Goal: Transaction & Acquisition: Purchase product/service

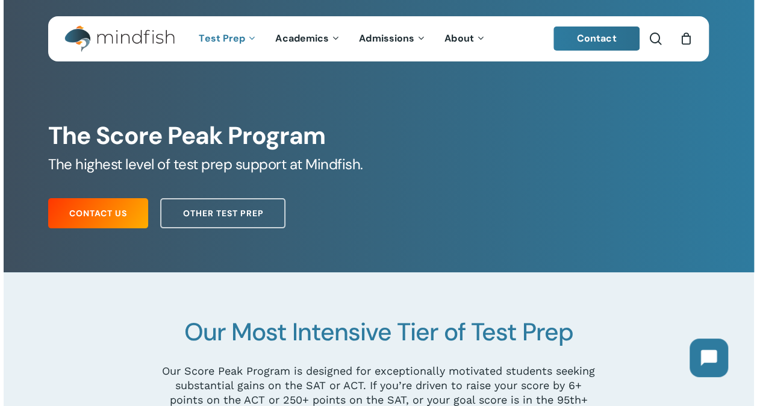
click at [685, 36] on div "0" at bounding box center [691, 35] width 13 height 13
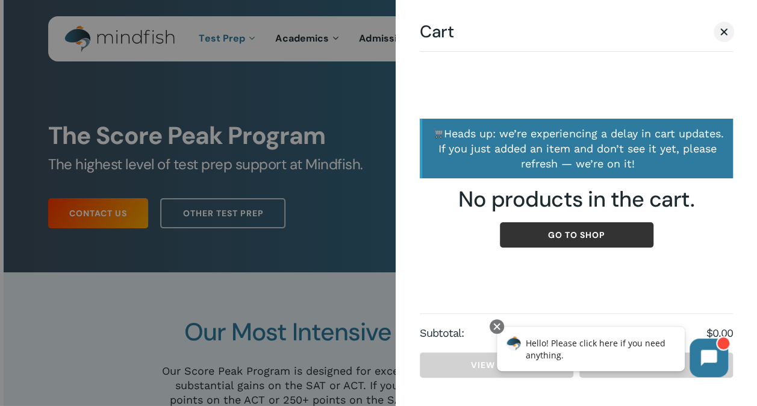
click at [588, 241] on link "Go to shop" at bounding box center [577, 234] width 154 height 25
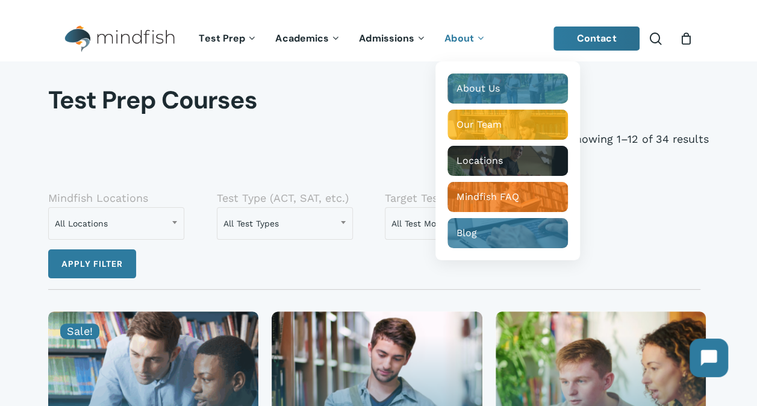
click at [472, 37] on link "About" at bounding box center [465, 39] width 60 height 10
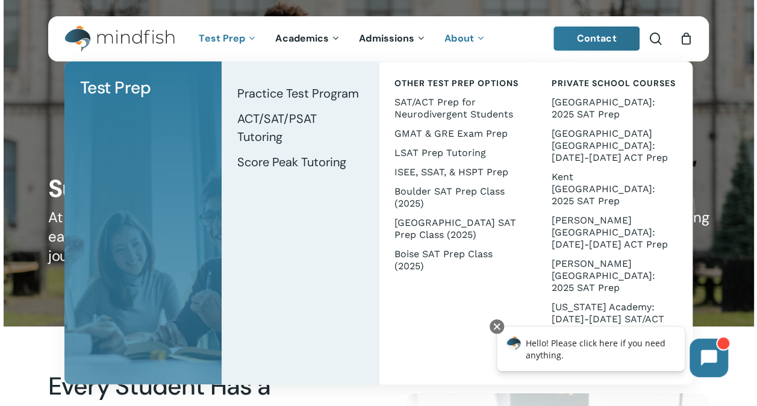
click at [145, 31] on img "Main Menu" at bounding box center [113, 38] width 98 height 27
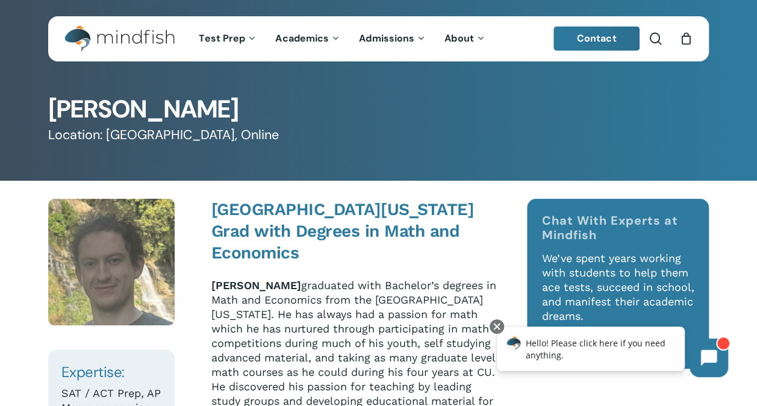
click at [687, 39] on div "0" at bounding box center [691, 35] width 13 height 13
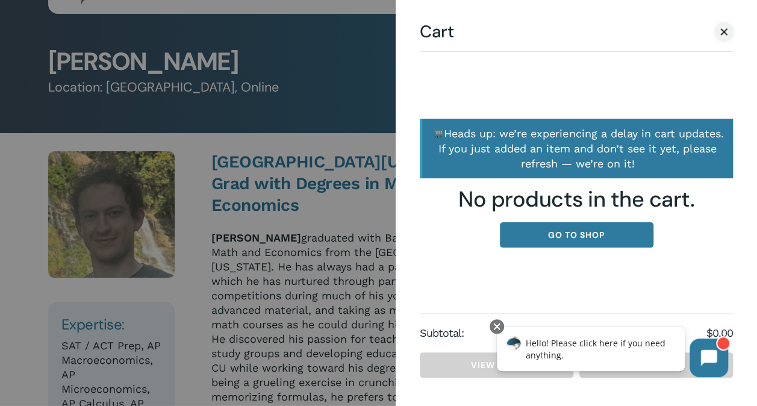
scroll to position [120, 0]
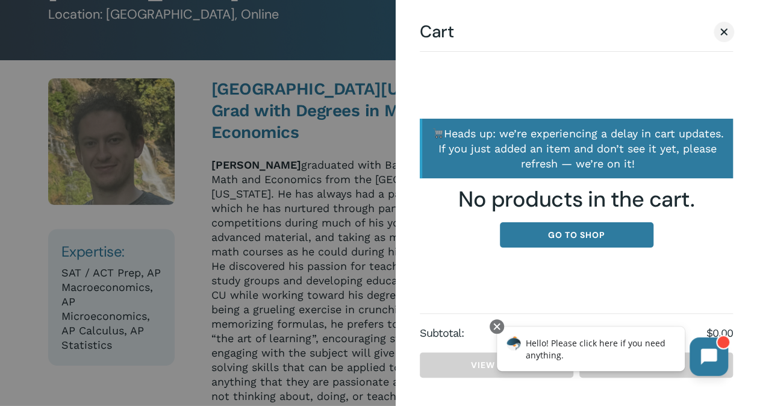
click at [706, 350] on icon at bounding box center [709, 357] width 16 height 16
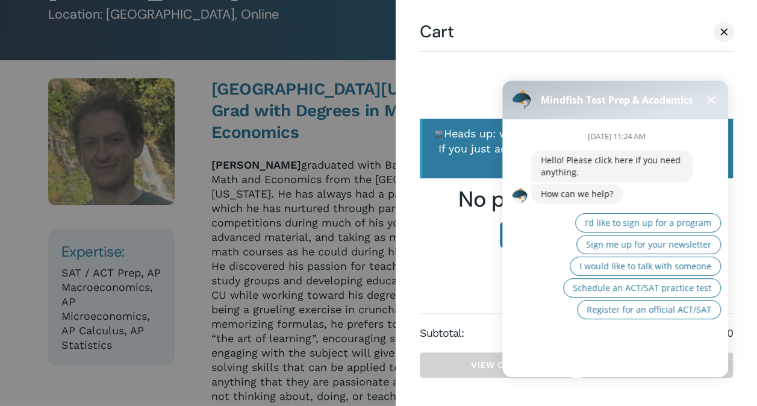
click at [715, 103] on button at bounding box center [711, 100] width 14 height 14
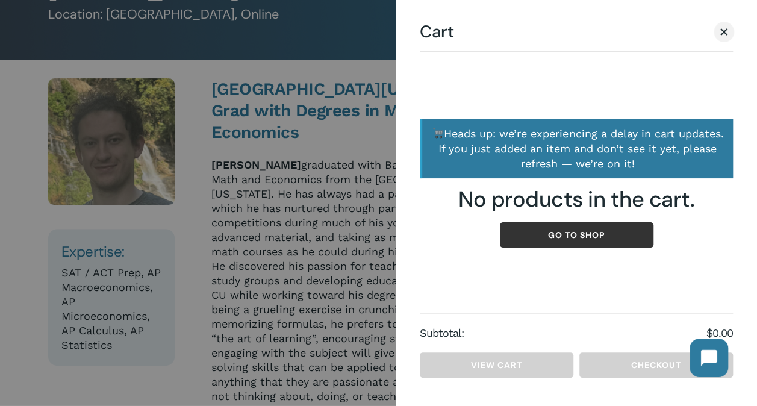
click at [589, 246] on link "Go to shop" at bounding box center [577, 234] width 154 height 25
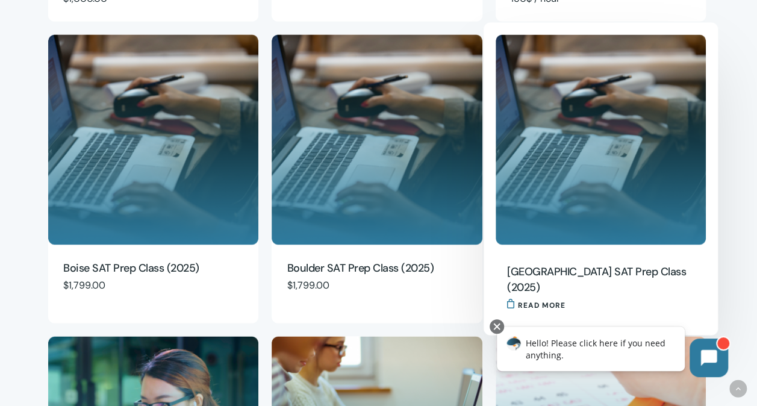
scroll to position [903, 0]
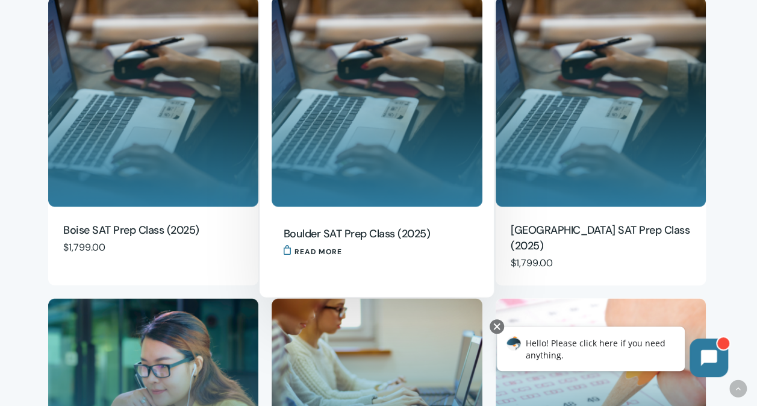
click at [385, 221] on div "Boulder SAT Prep Class (2025) $ 1,799.00 Read more" at bounding box center [373, 241] width 210 height 63
click at [384, 238] on h2 "Boulder SAT Prep Class (2025)" at bounding box center [373, 233] width 180 height 17
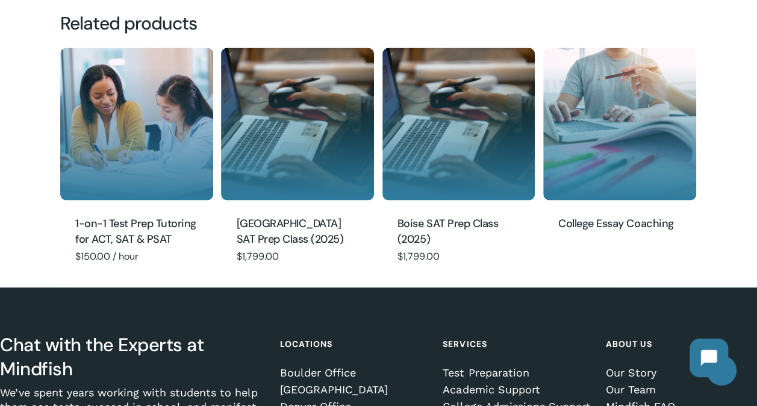
scroll to position [1024, 0]
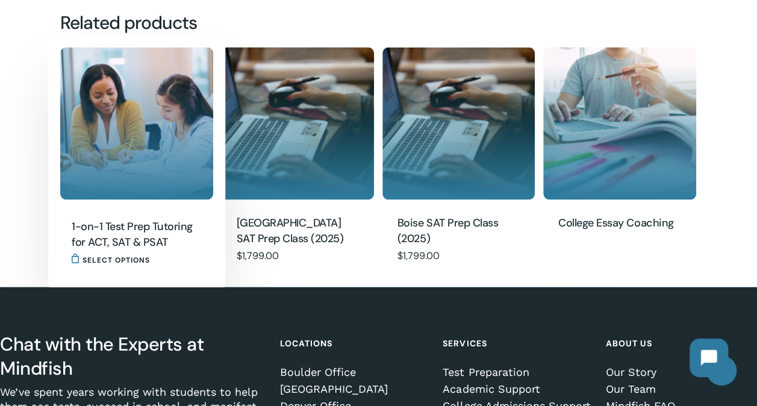
click at [103, 232] on h2 "1-on-1 Test Prep Tutoring for ACT, SAT & PSAT" at bounding box center [133, 234] width 123 height 33
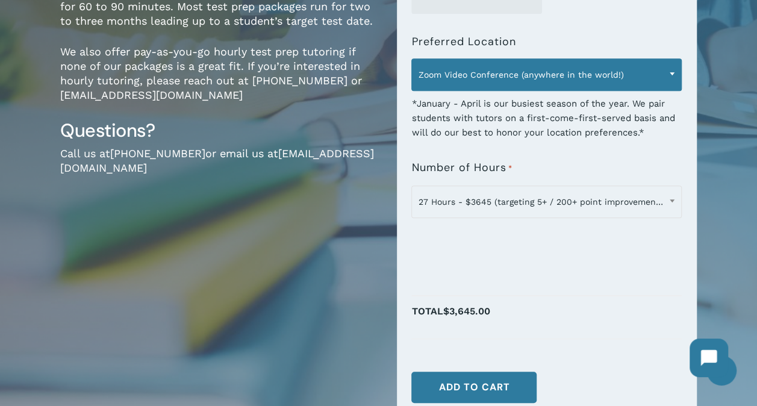
scroll to position [422, 0]
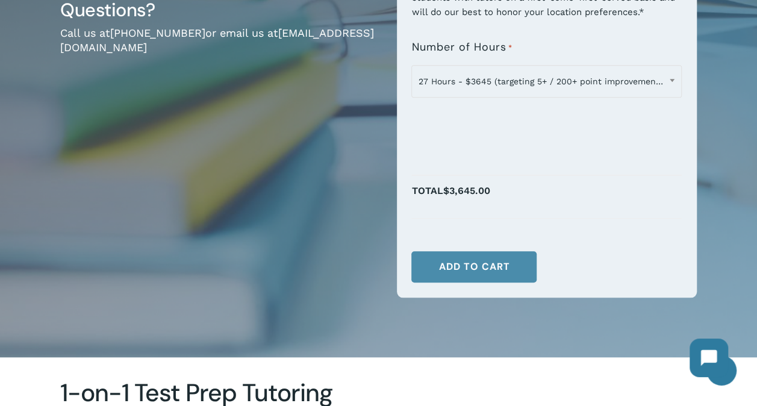
click at [449, 261] on button "Add to cart" at bounding box center [473, 266] width 125 height 31
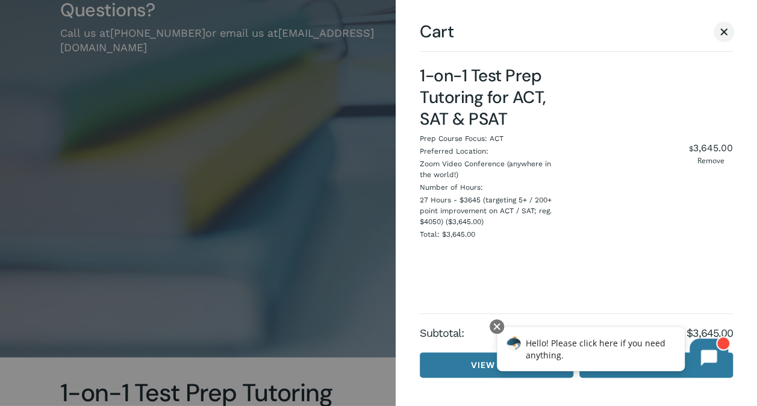
click at [654, 365] on div "Hello! Please click here if you need anything." at bounding box center [591, 348] width 188 height 45
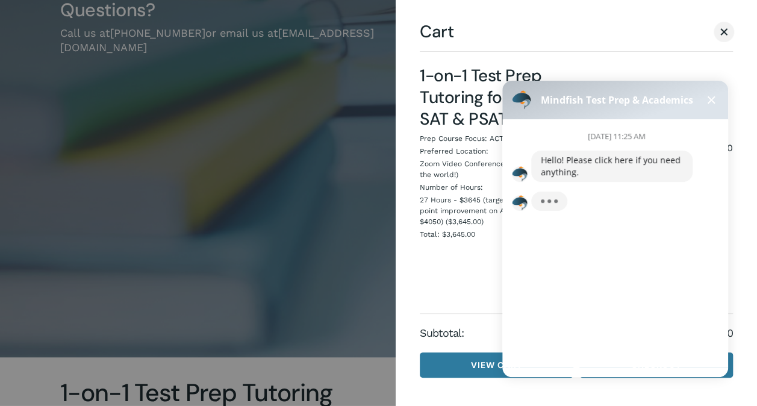
click at [713, 98] on span at bounding box center [712, 100] width 8 height 8
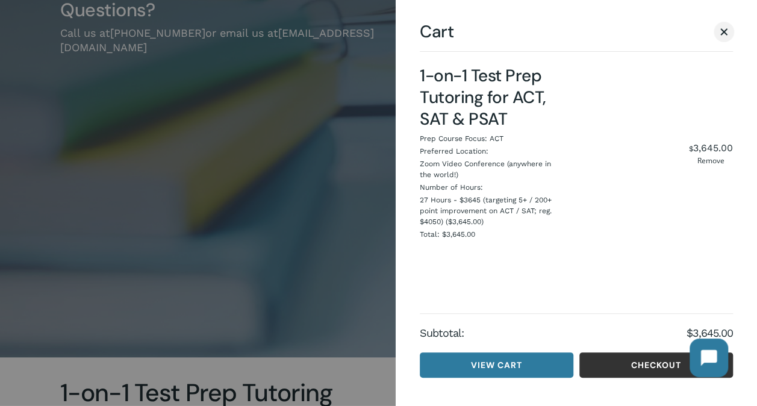
click at [634, 360] on link "Checkout" at bounding box center [656, 364] width 154 height 25
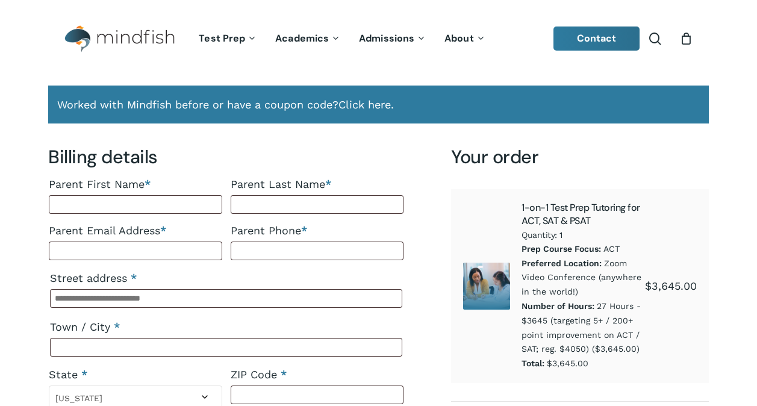
select select "**"
